Goal: Information Seeking & Learning: Learn about a topic

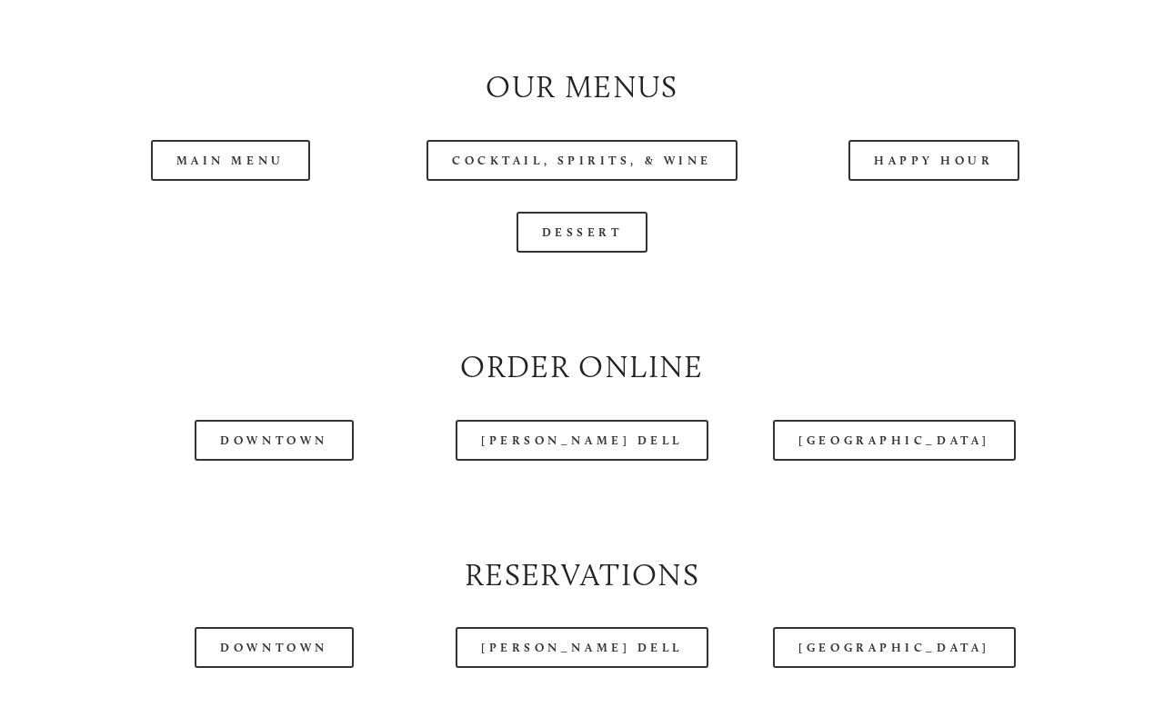
scroll to position [1719, 0]
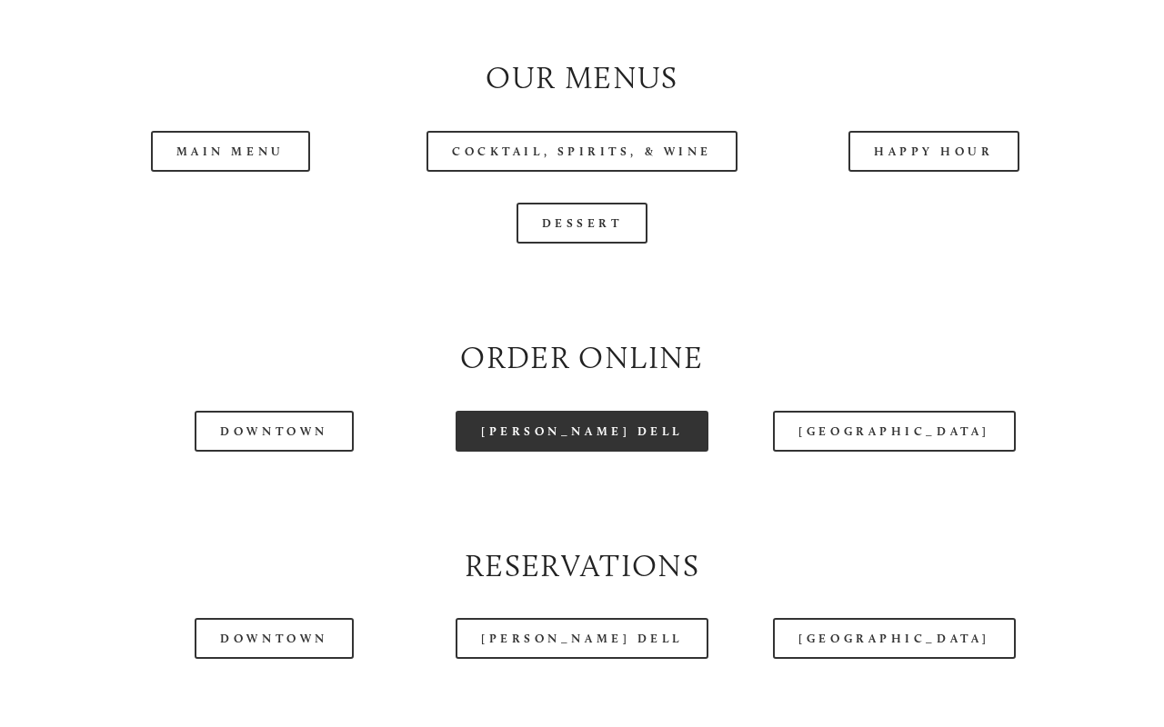
click at [581, 420] on link "[PERSON_NAME] Dell" at bounding box center [581, 431] width 253 height 41
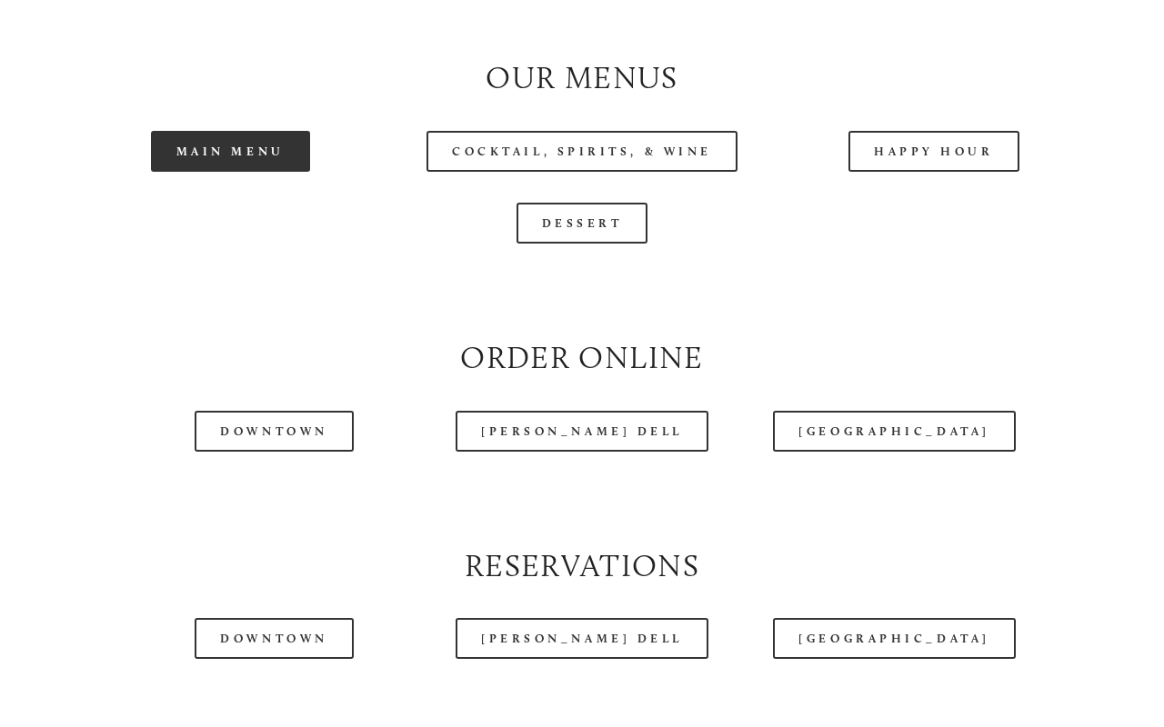
click at [260, 140] on link "Main Menu" at bounding box center [230, 151] width 159 height 41
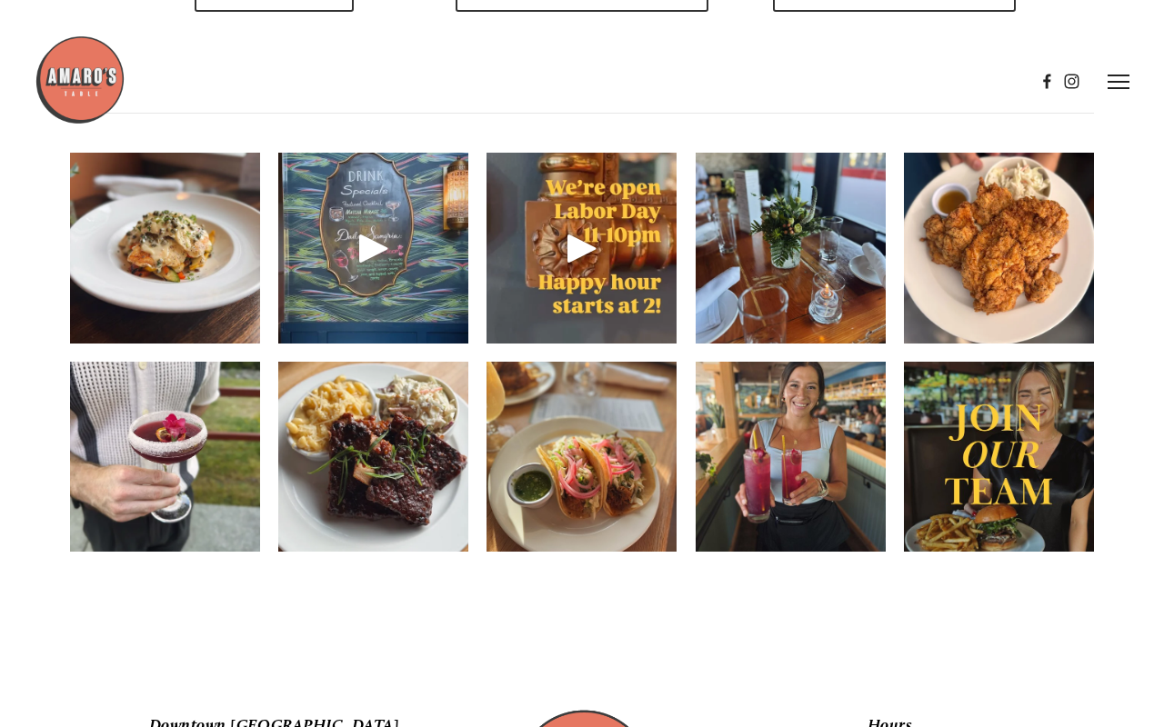
scroll to position [2358, 0]
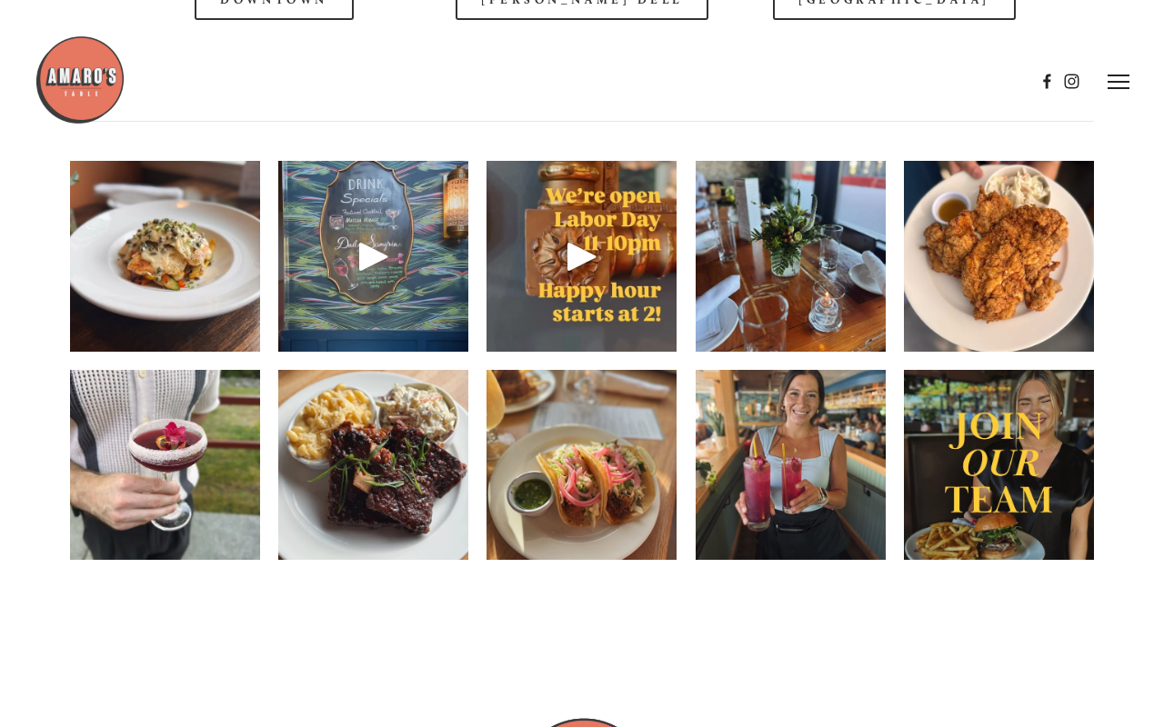
click at [1007, 247] on img at bounding box center [999, 256] width 190 height 254
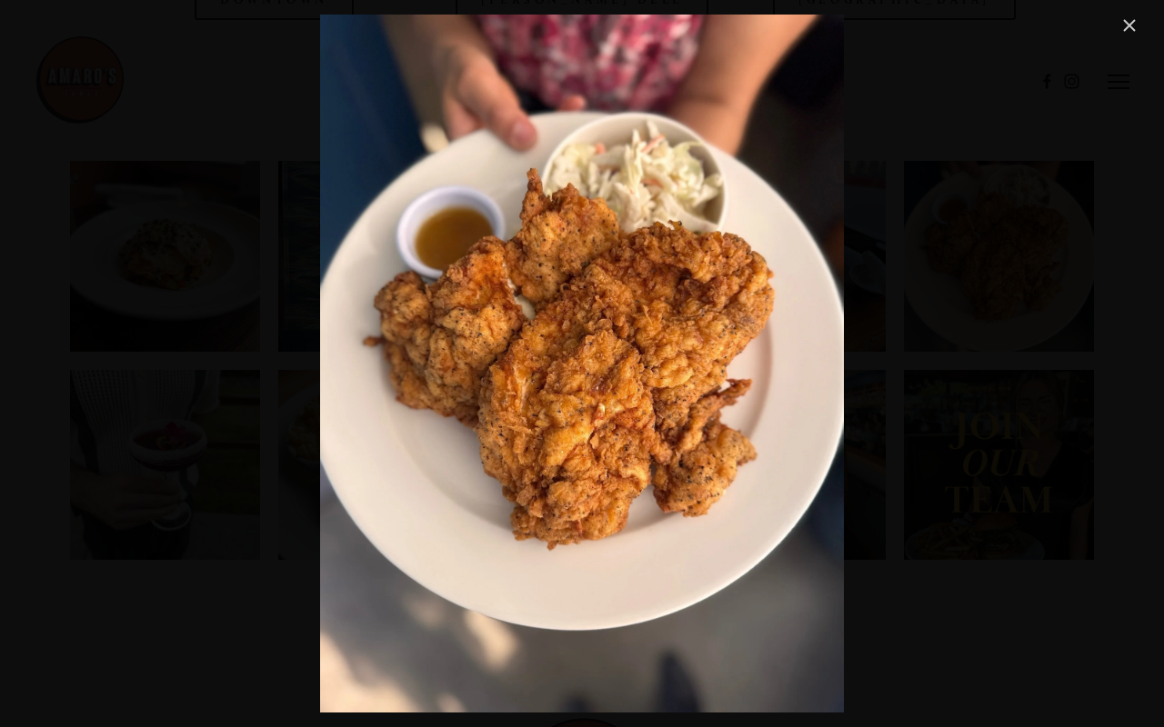
click at [1130, 28] on link "Close" at bounding box center [1129, 26] width 22 height 22
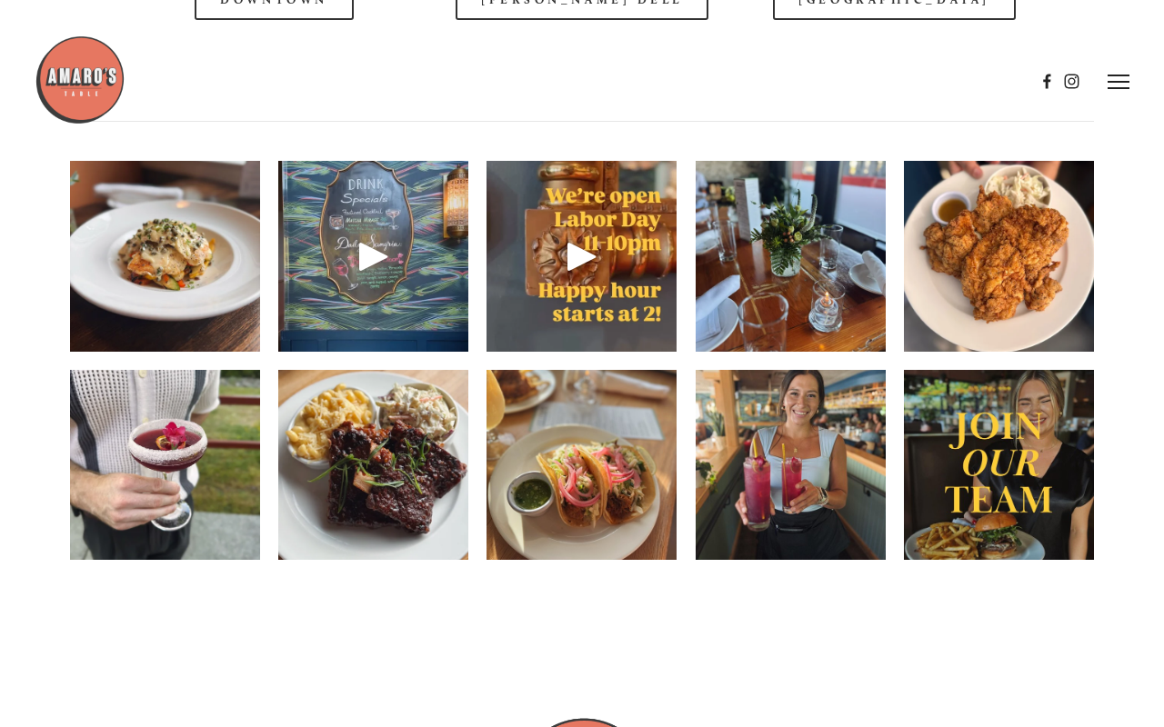
click at [177, 244] on img at bounding box center [165, 256] width 190 height 253
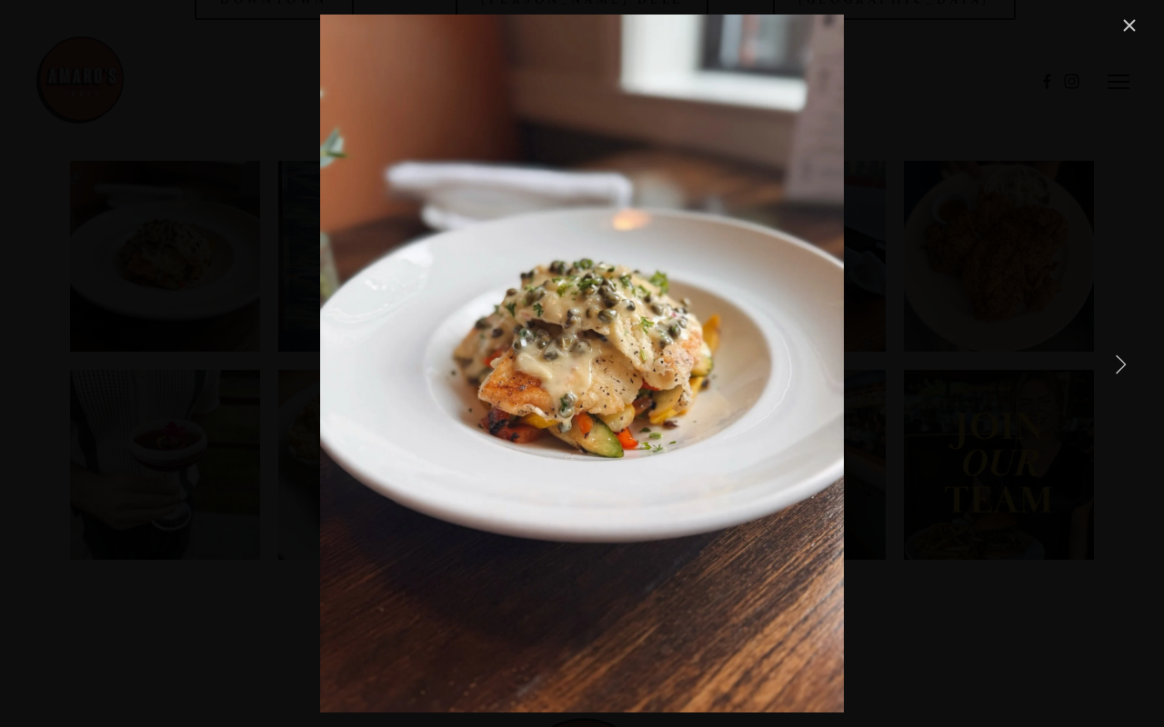
click at [1121, 366] on link "Next Item" at bounding box center [1120, 364] width 40 height 40
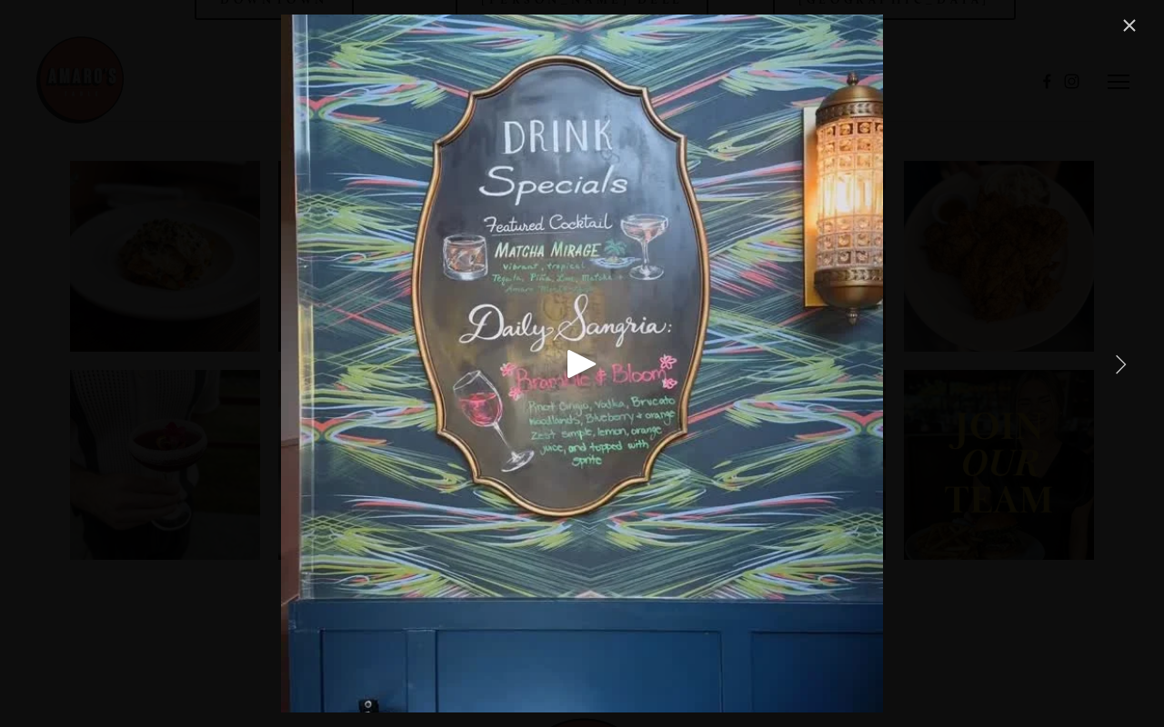
click at [1121, 366] on link "Next Item" at bounding box center [1120, 364] width 40 height 40
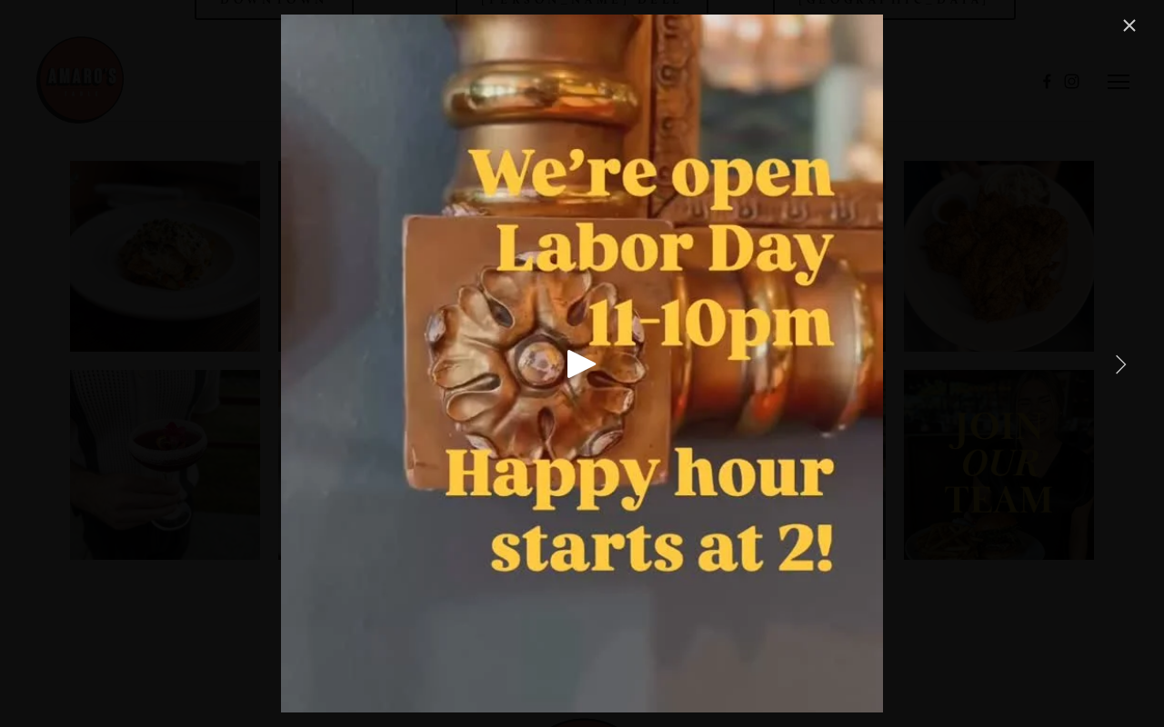
click at [1121, 366] on link "Next Item" at bounding box center [1120, 364] width 40 height 40
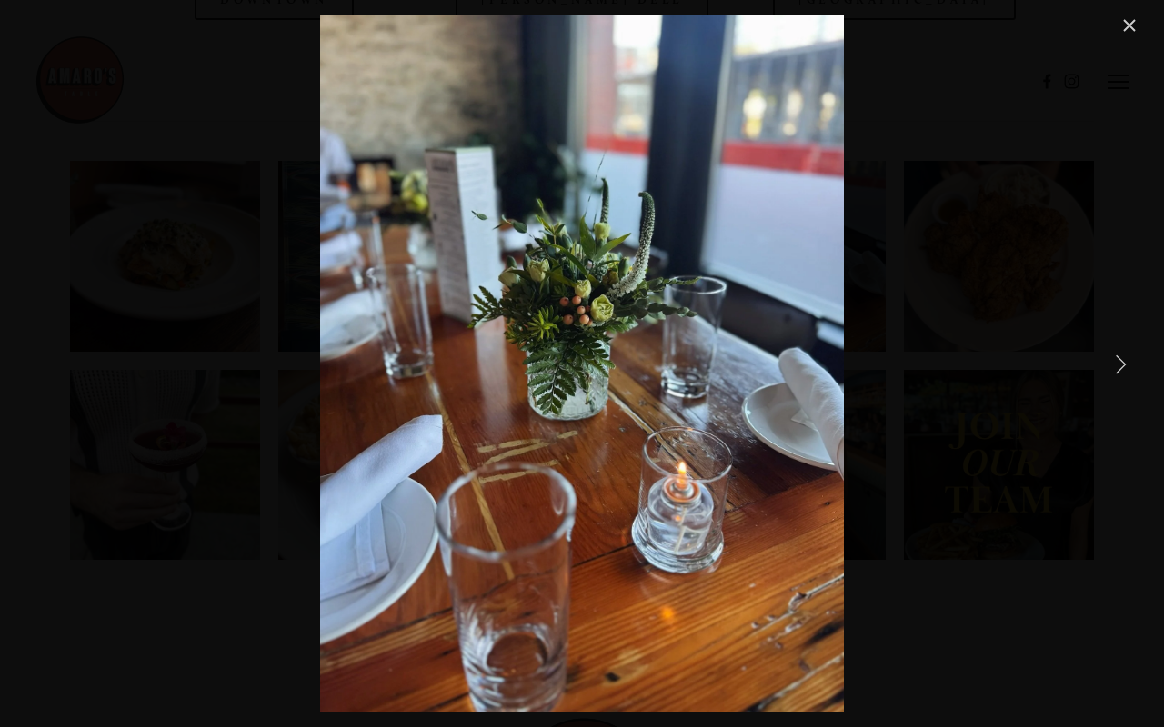
click at [1121, 366] on link "Next Item" at bounding box center [1120, 364] width 40 height 40
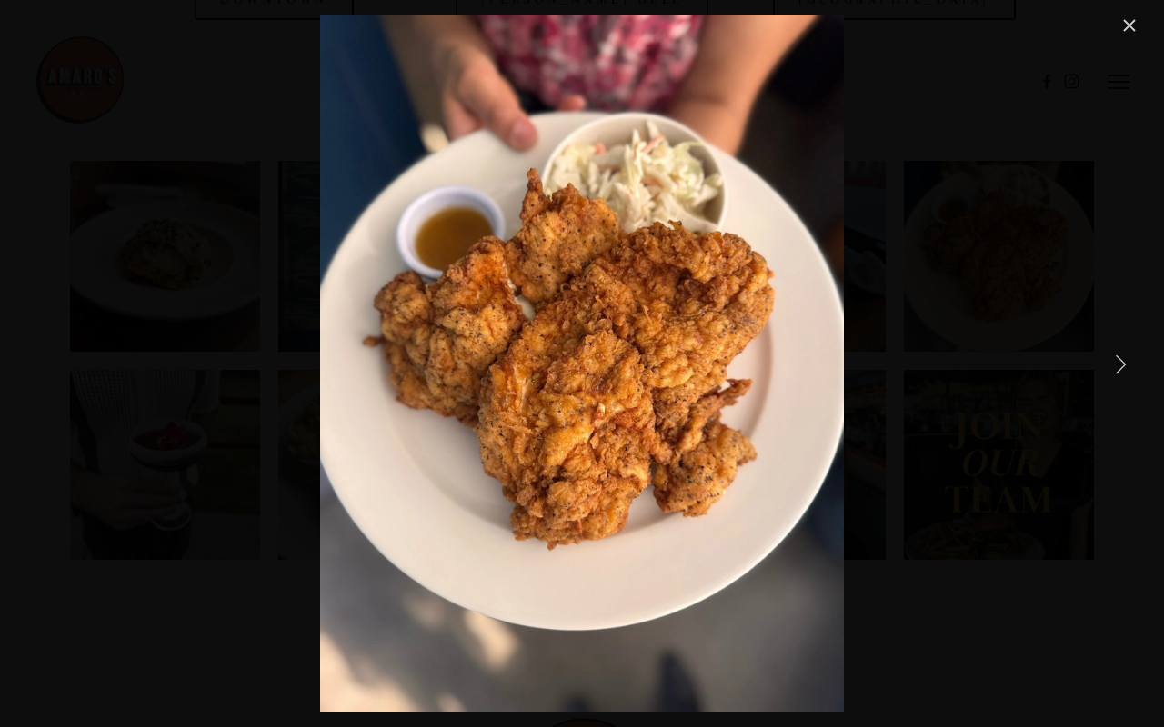
click at [1121, 366] on link "Next Item" at bounding box center [1120, 364] width 40 height 40
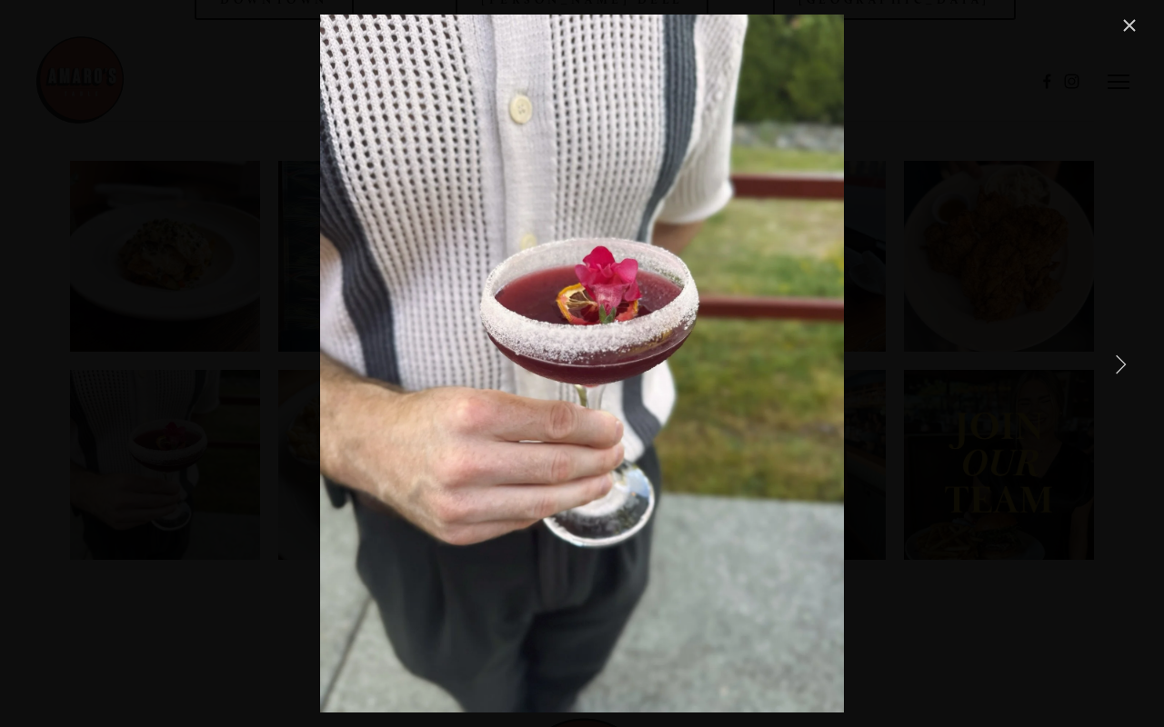
click at [1122, 366] on link "Next Item" at bounding box center [1120, 364] width 40 height 40
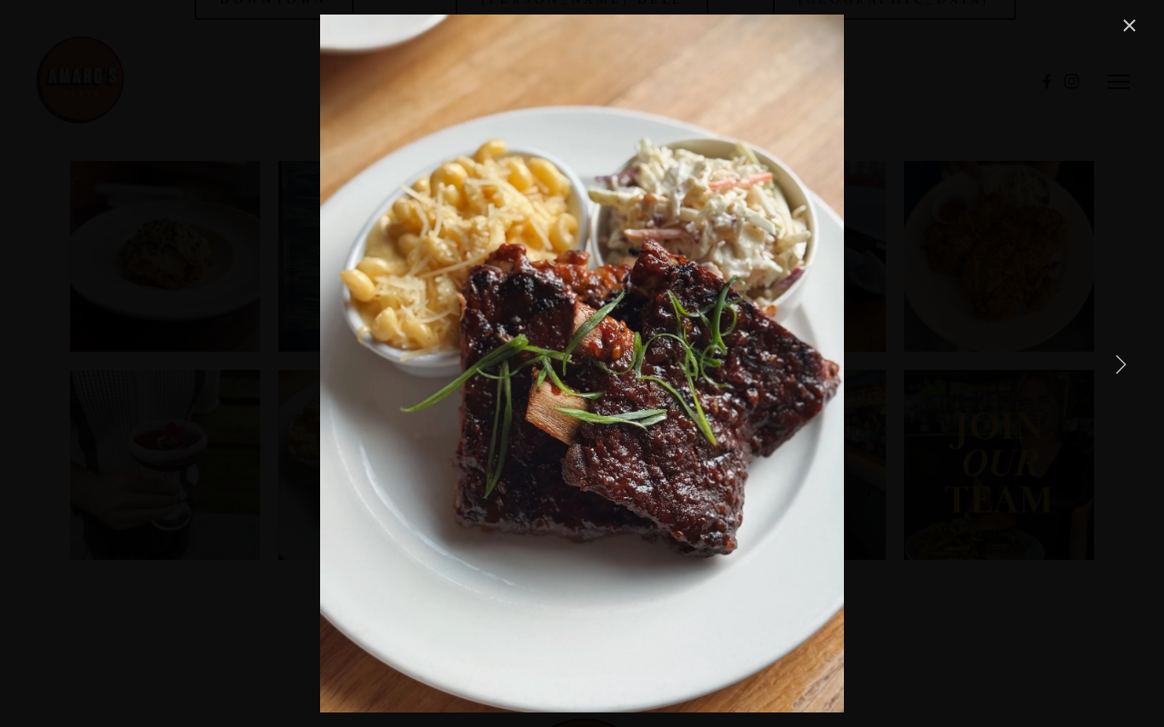
click at [1122, 366] on link "Next Item" at bounding box center [1120, 364] width 40 height 40
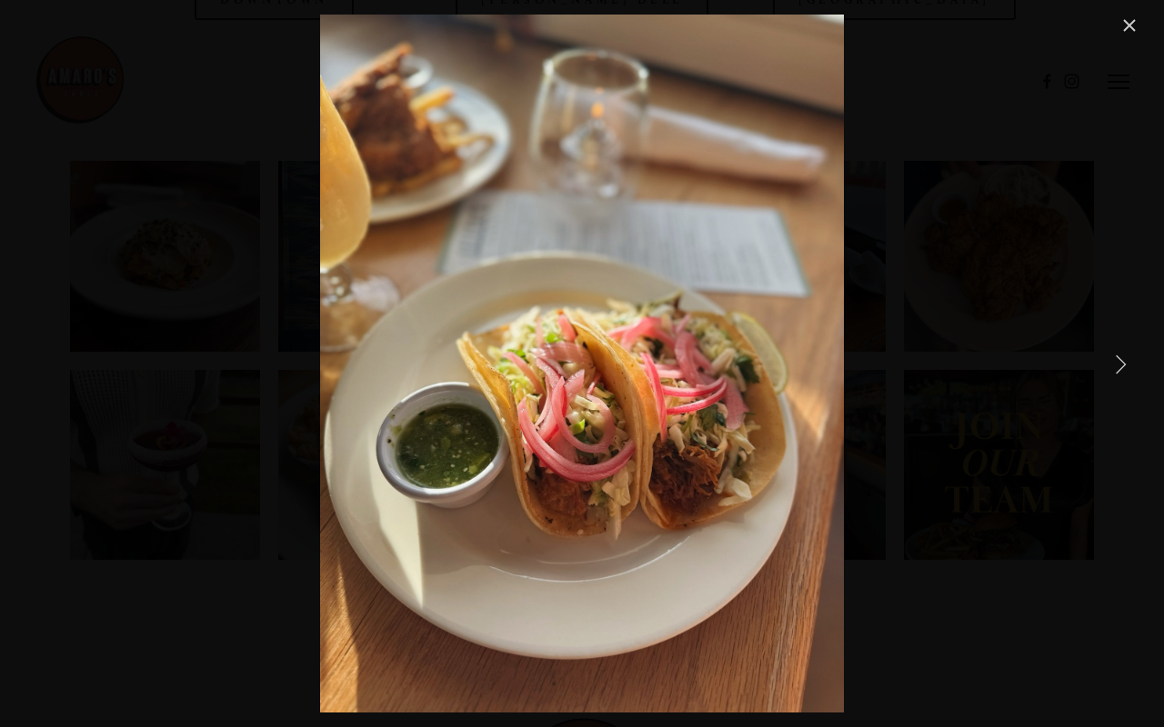
click at [1122, 366] on link "Next Item" at bounding box center [1120, 364] width 40 height 40
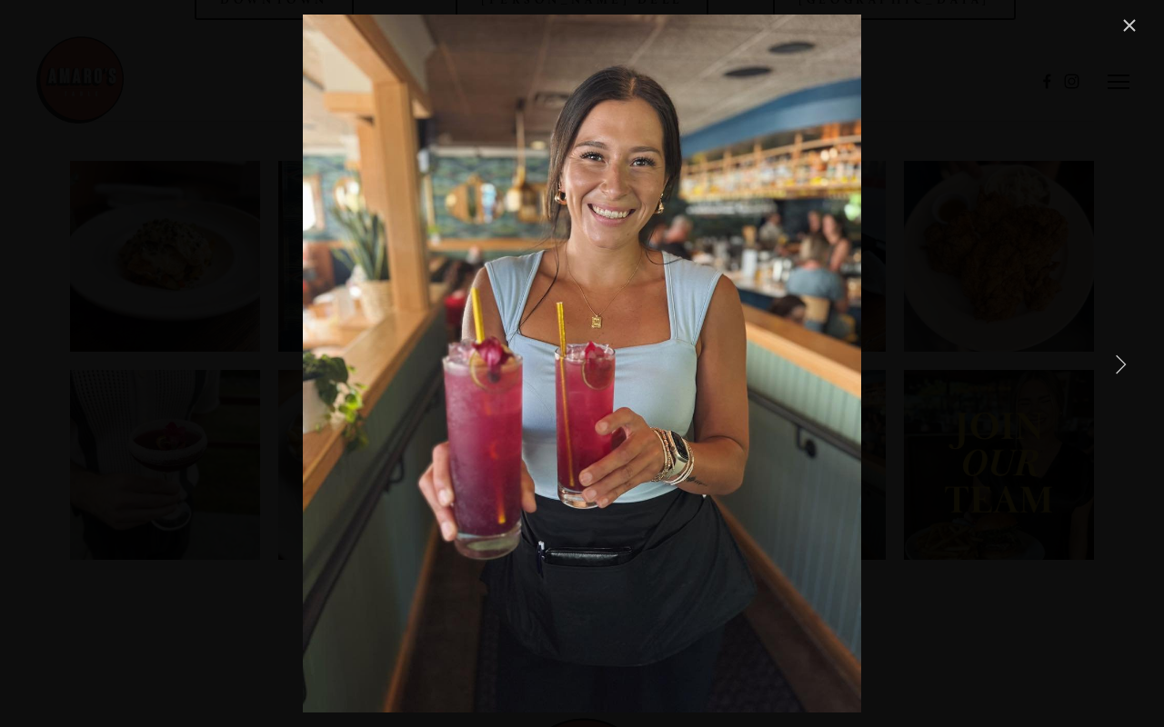
click at [1121, 366] on link "Next Item" at bounding box center [1120, 364] width 40 height 40
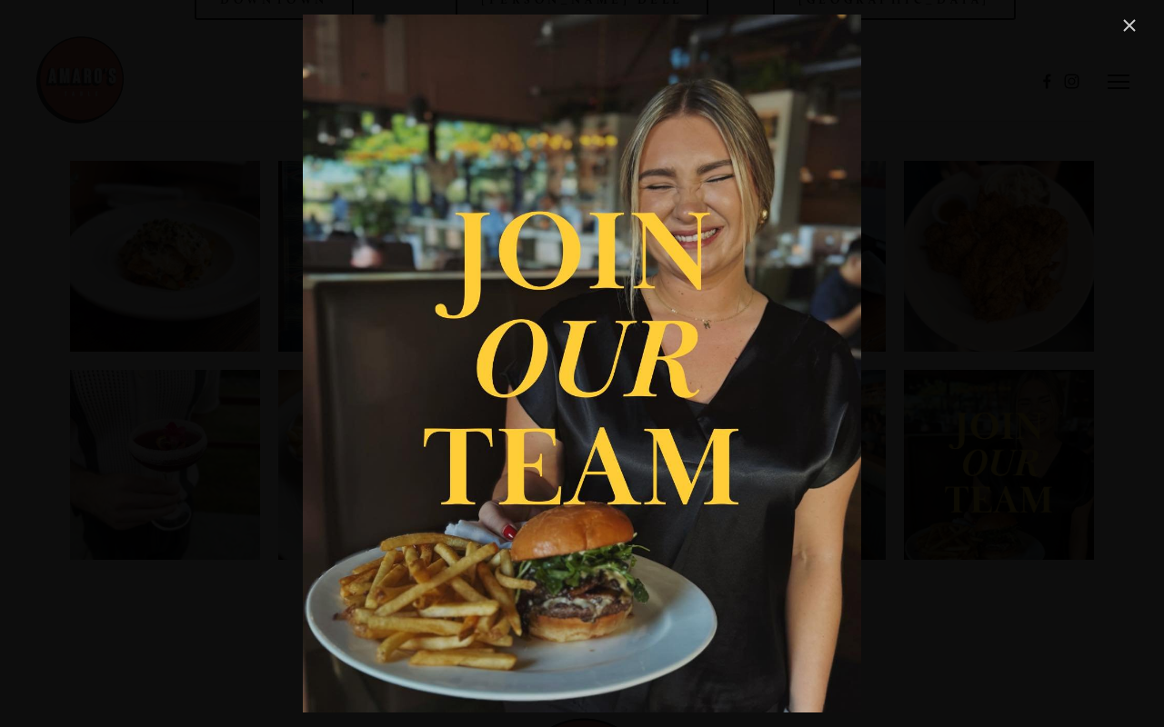
click at [1130, 25] on link "Close" at bounding box center [1129, 26] width 22 height 22
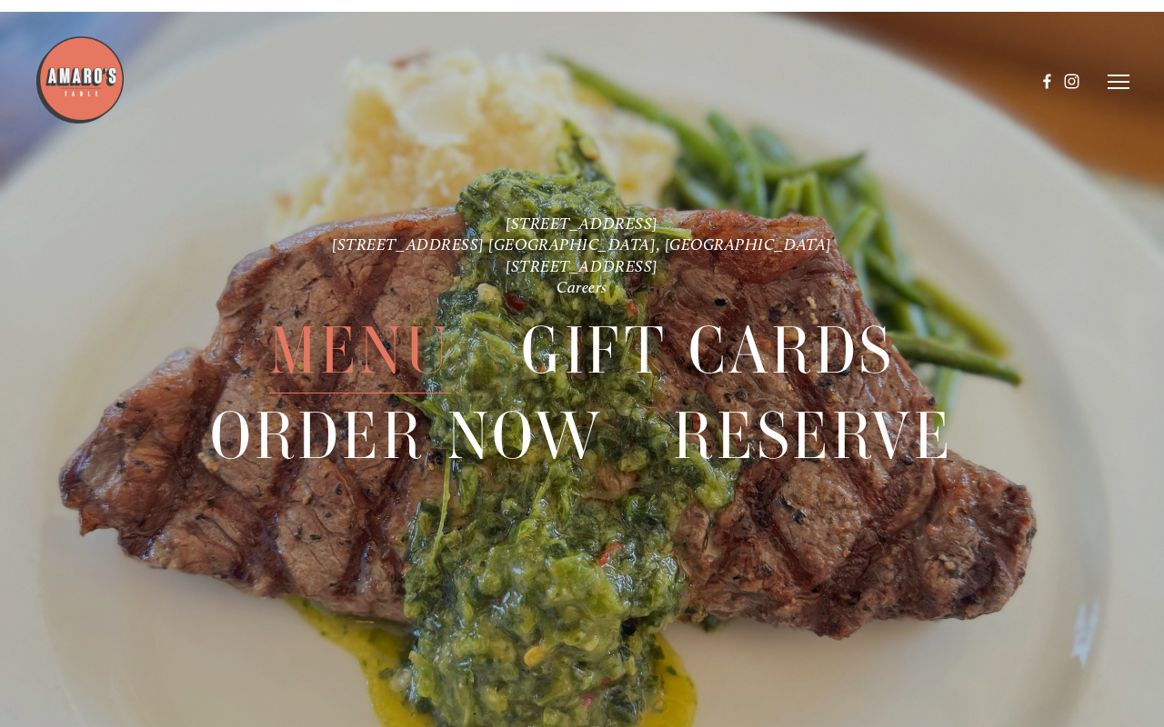
scroll to position [3774, 0]
